Goal: Navigation & Orientation: Find specific page/section

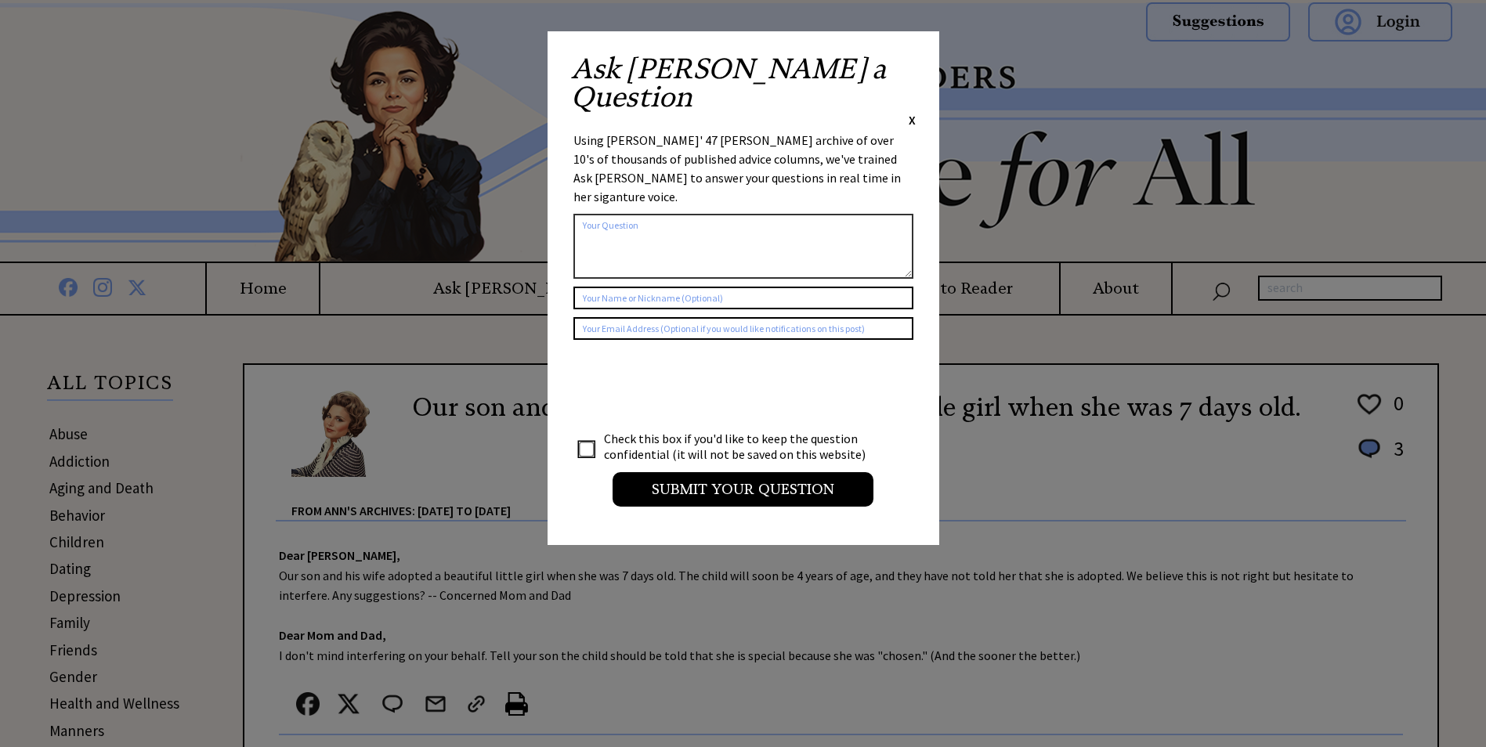
click at [910, 112] on span "X" at bounding box center [912, 120] width 7 height 16
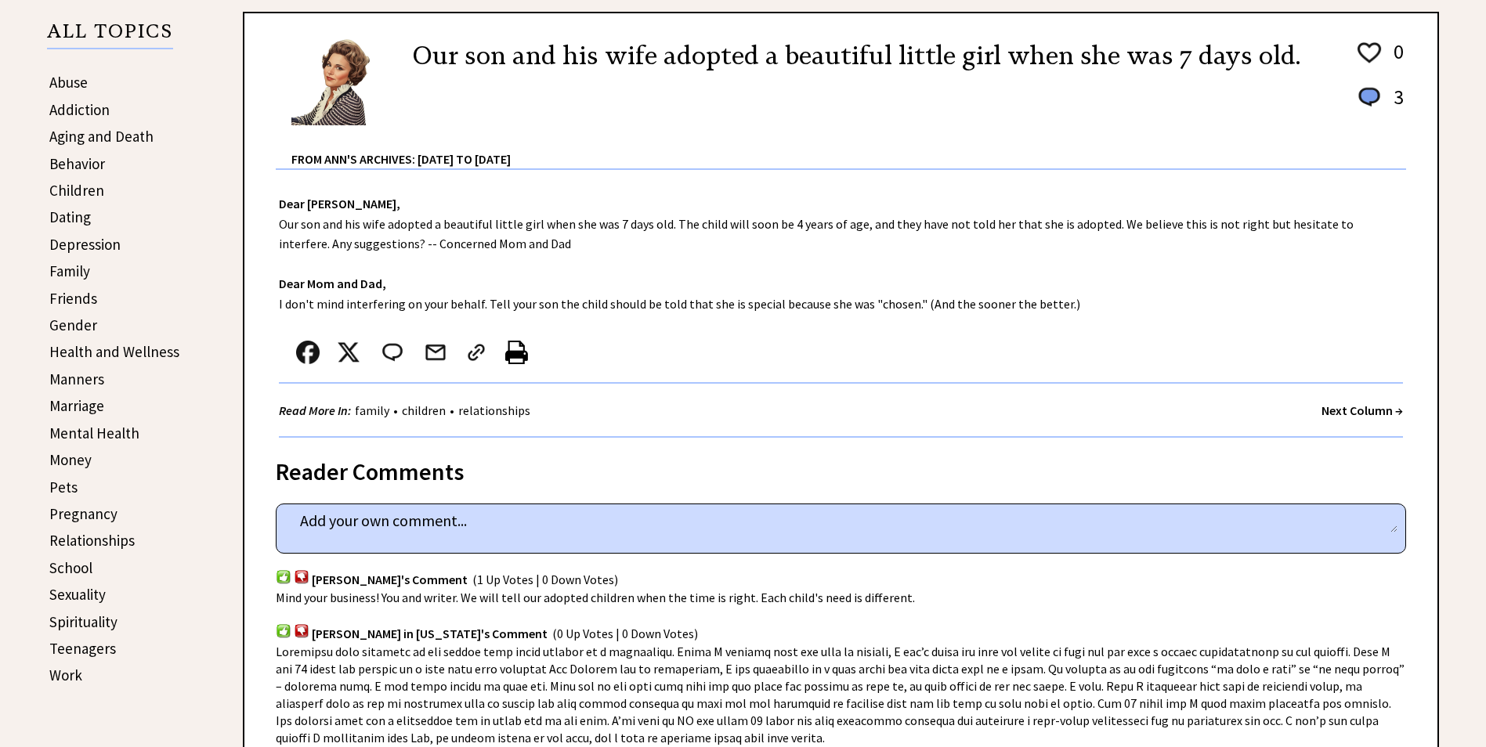
scroll to position [157, 0]
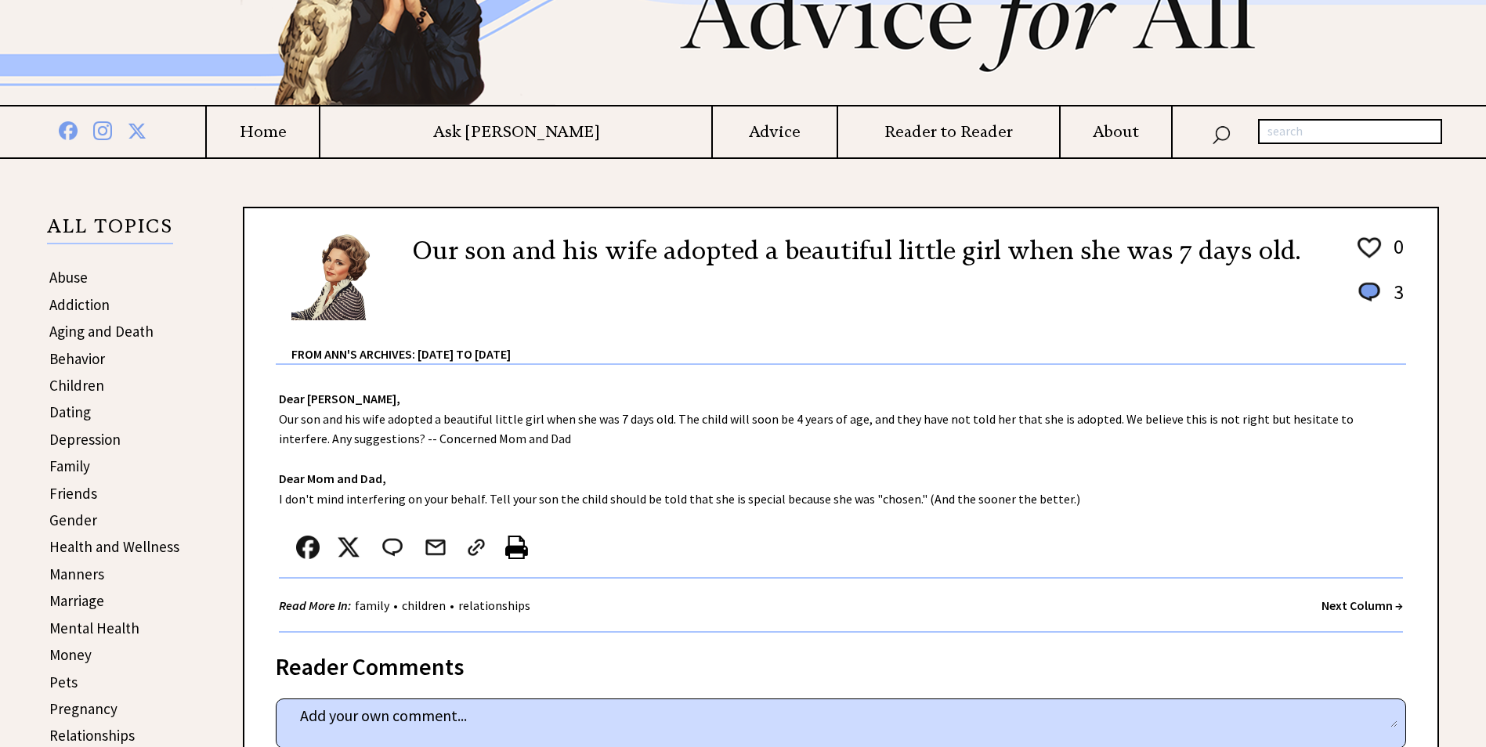
click at [319, 131] on h4 "Home" at bounding box center [263, 132] width 112 height 20
